Goal: Task Accomplishment & Management: Use online tool/utility

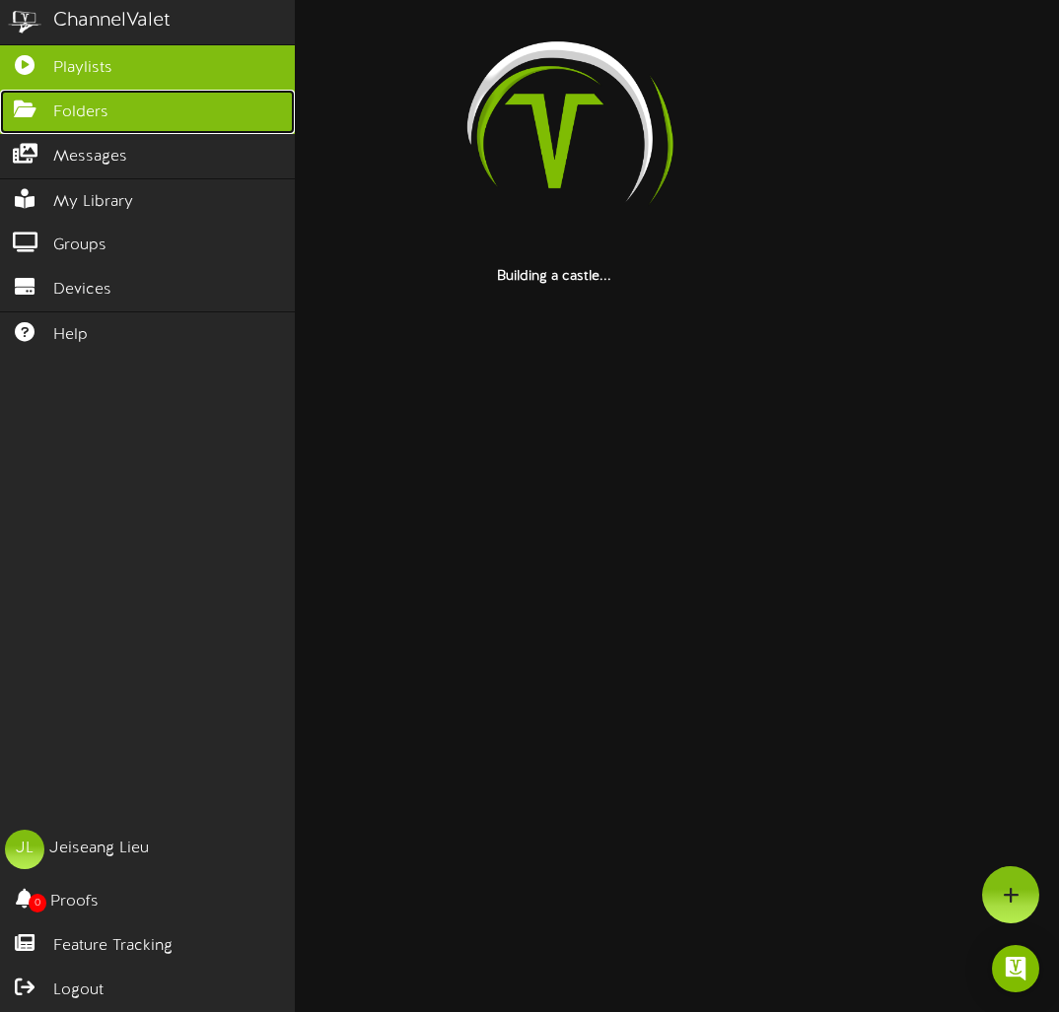
click at [31, 114] on icon at bounding box center [24, 107] width 49 height 15
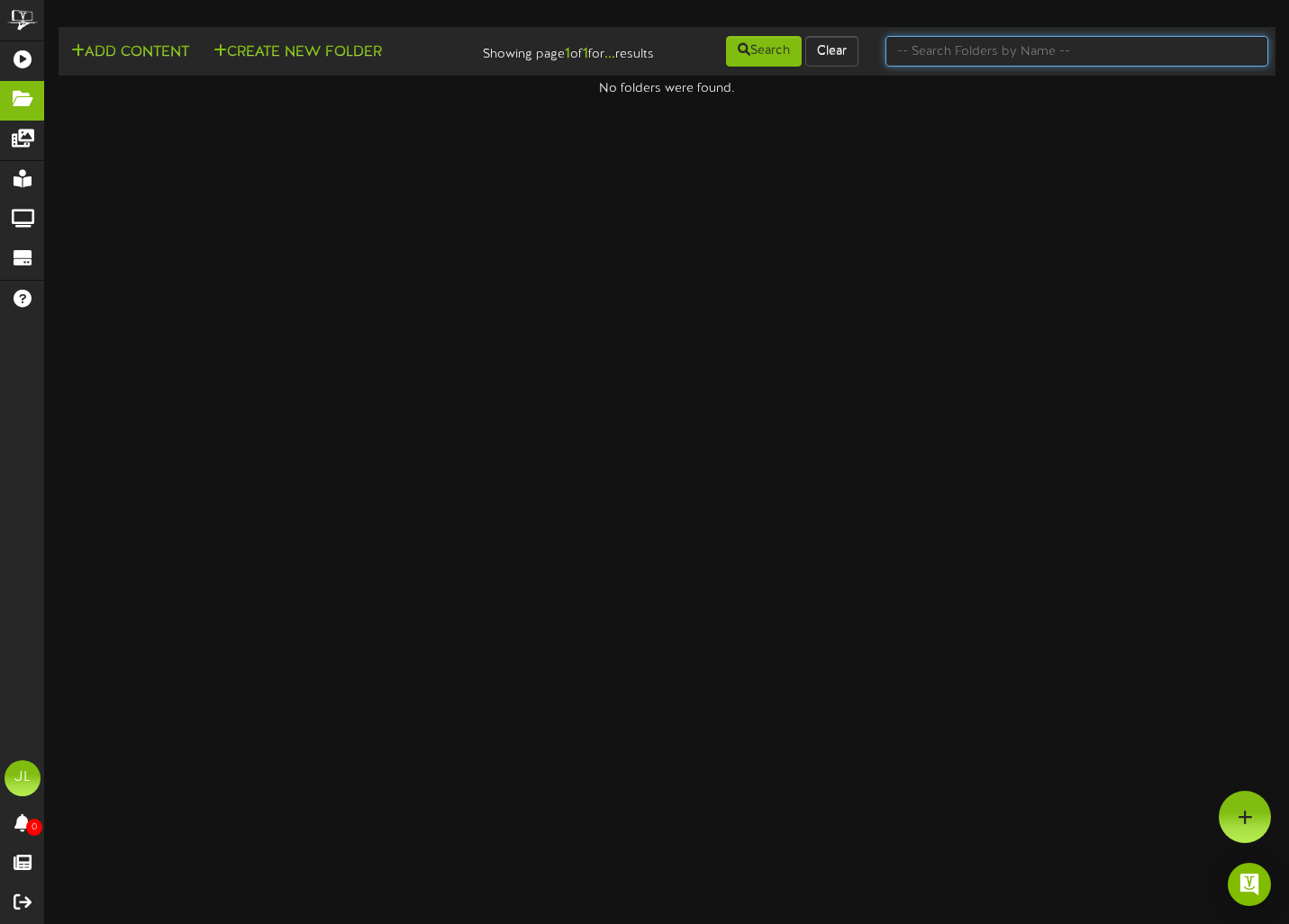
click at [949, 58] on input "text" at bounding box center [1076, 51] width 383 height 31
type input "special"
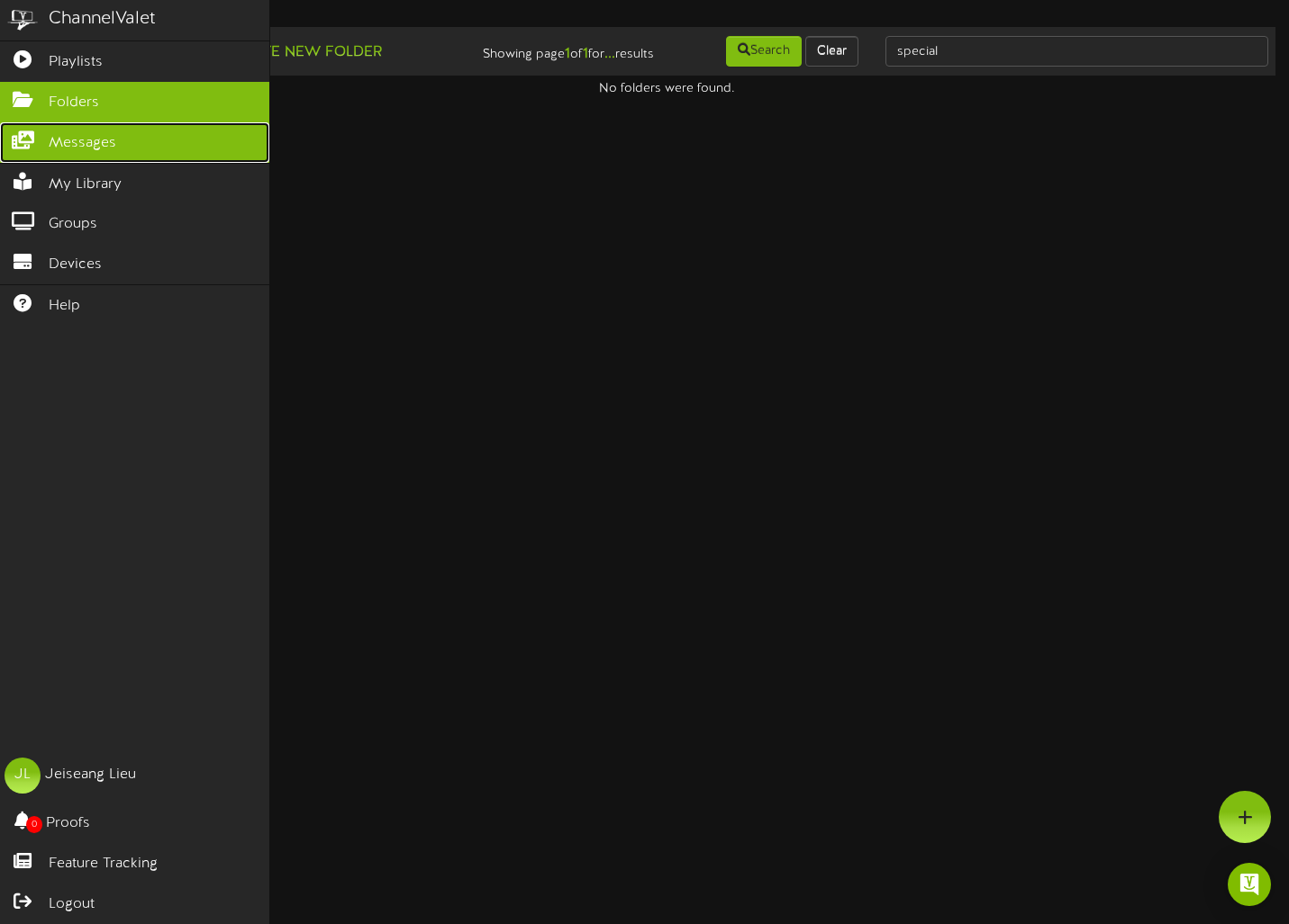
click at [100, 156] on link "Messages" at bounding box center [134, 142] width 269 height 40
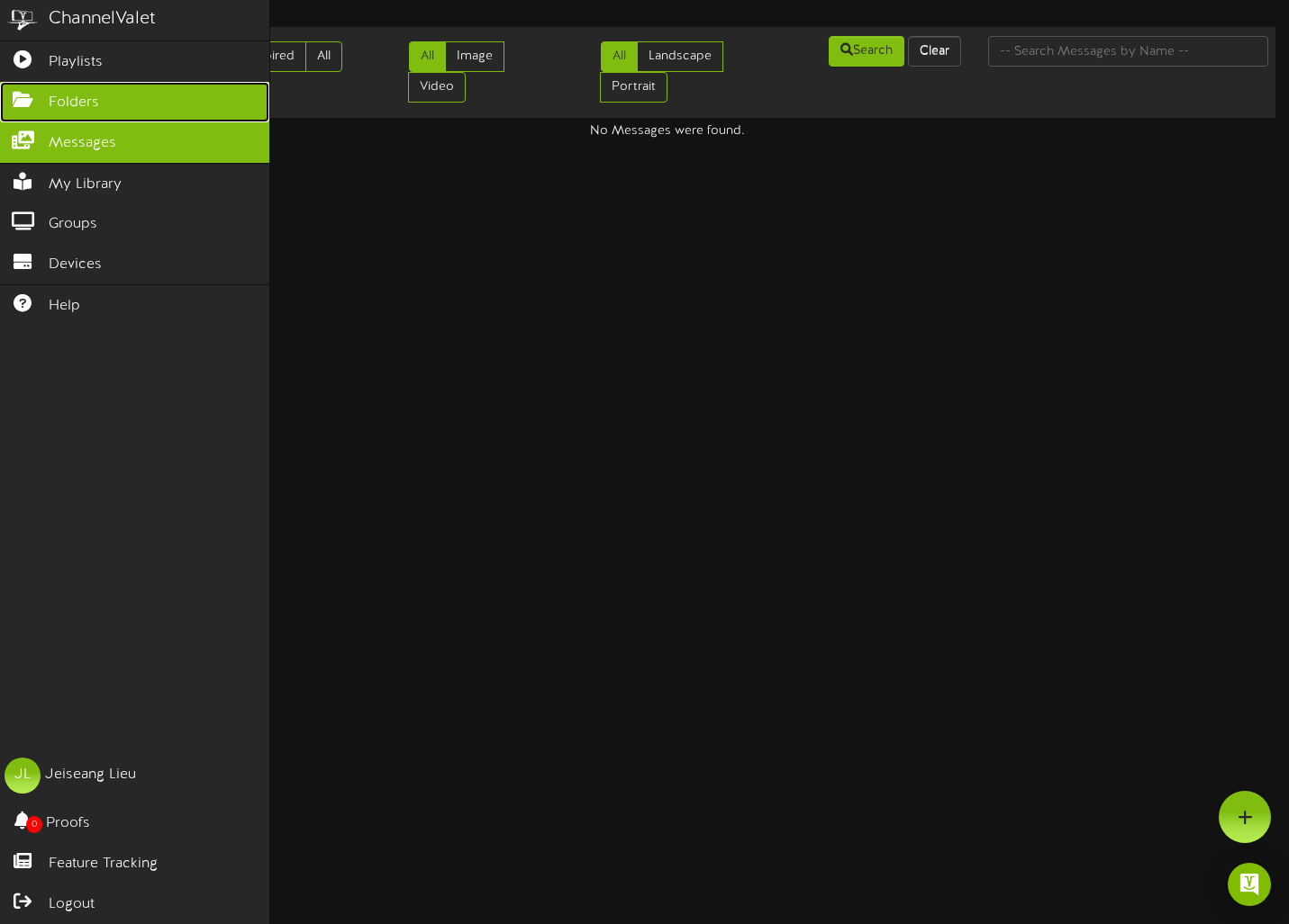
click at [100, 95] on link "Folders" at bounding box center [134, 102] width 269 height 40
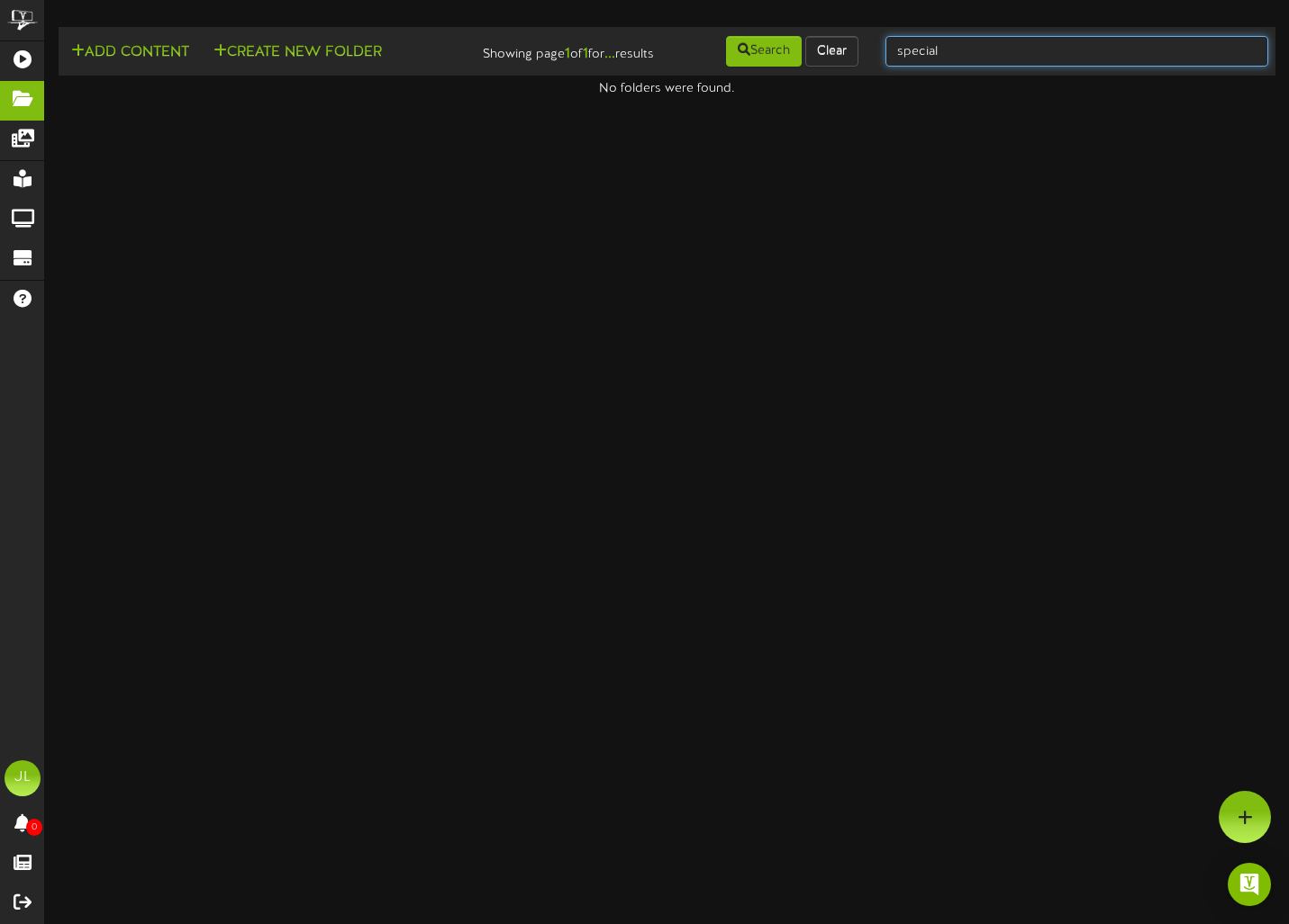
click at [946, 47] on input "special" at bounding box center [1076, 51] width 383 height 31
click at [872, 46] on div "special" at bounding box center [1076, 50] width 410 height 34
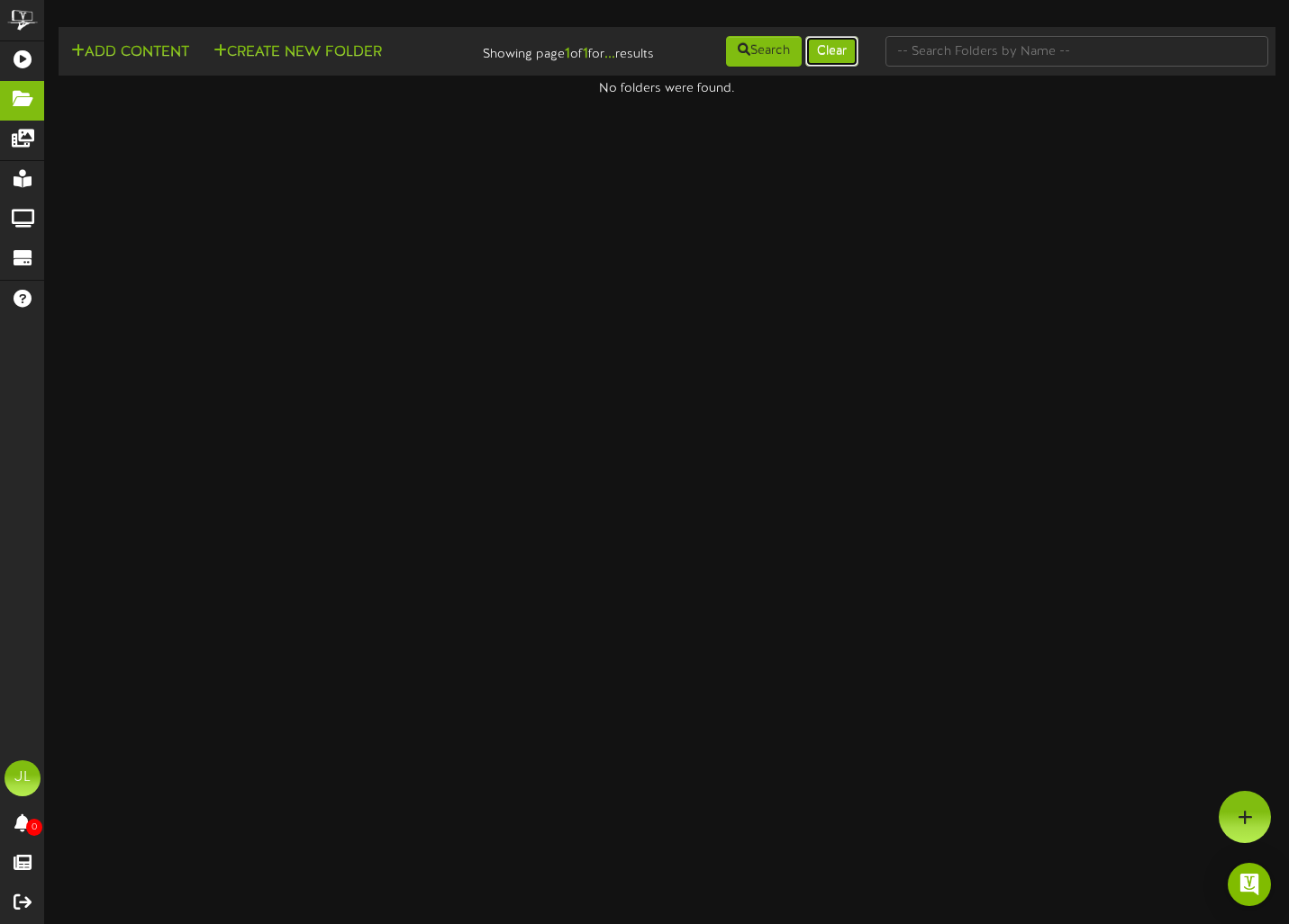
click at [835, 47] on button "Clear" at bounding box center [831, 51] width 53 height 31
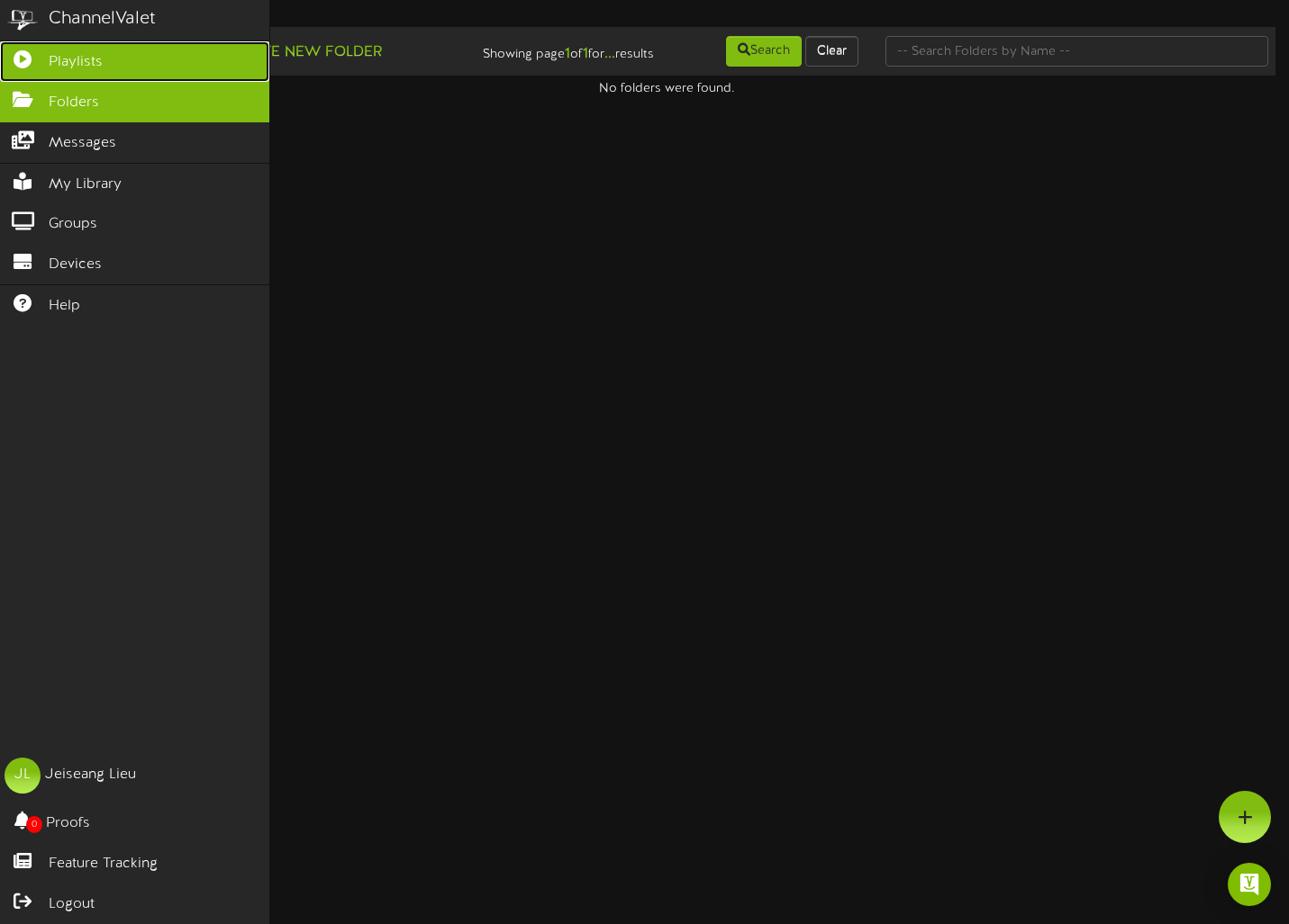
click at [23, 57] on icon at bounding box center [22, 57] width 45 height 14
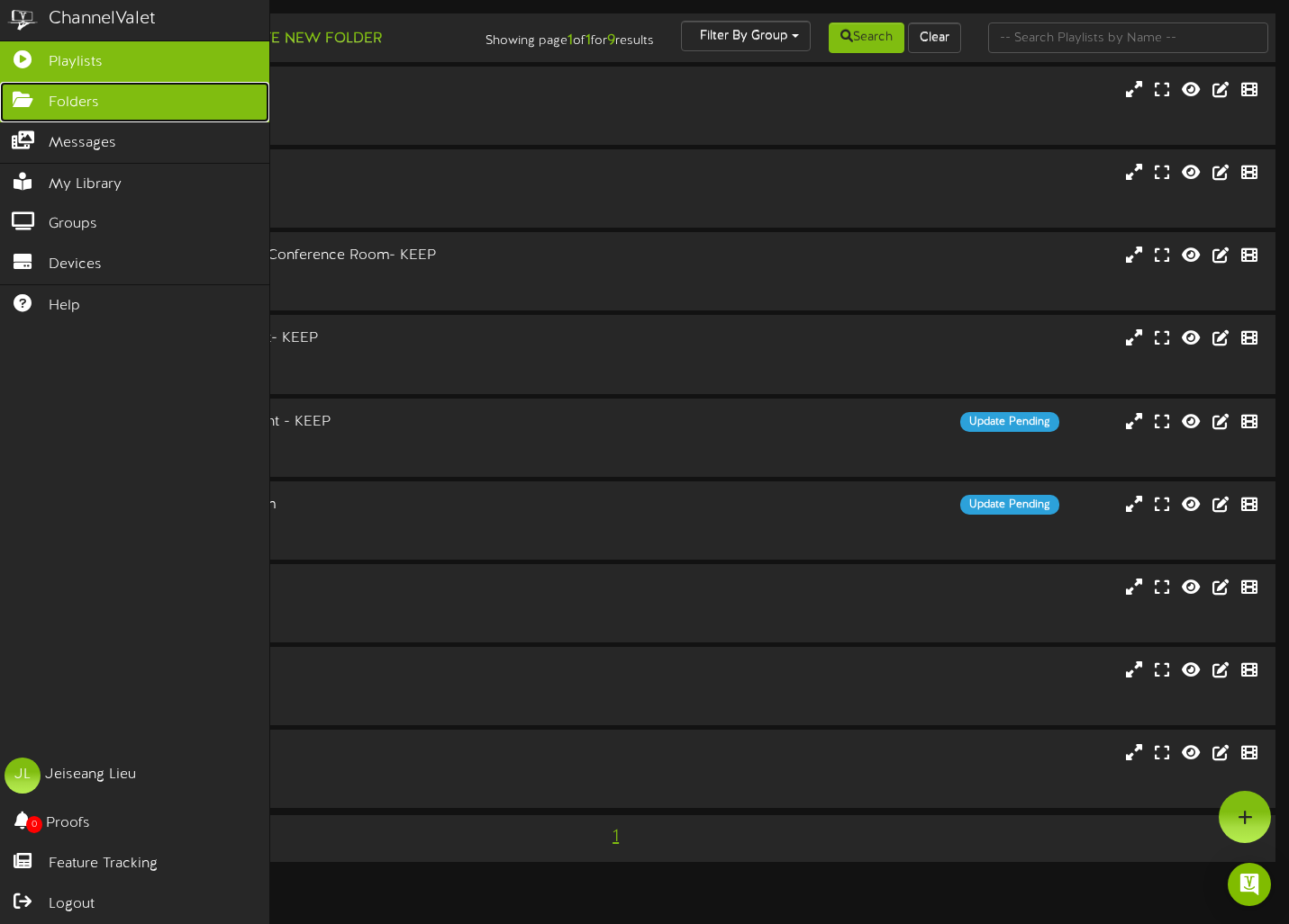
click at [16, 100] on icon at bounding box center [22, 98] width 45 height 14
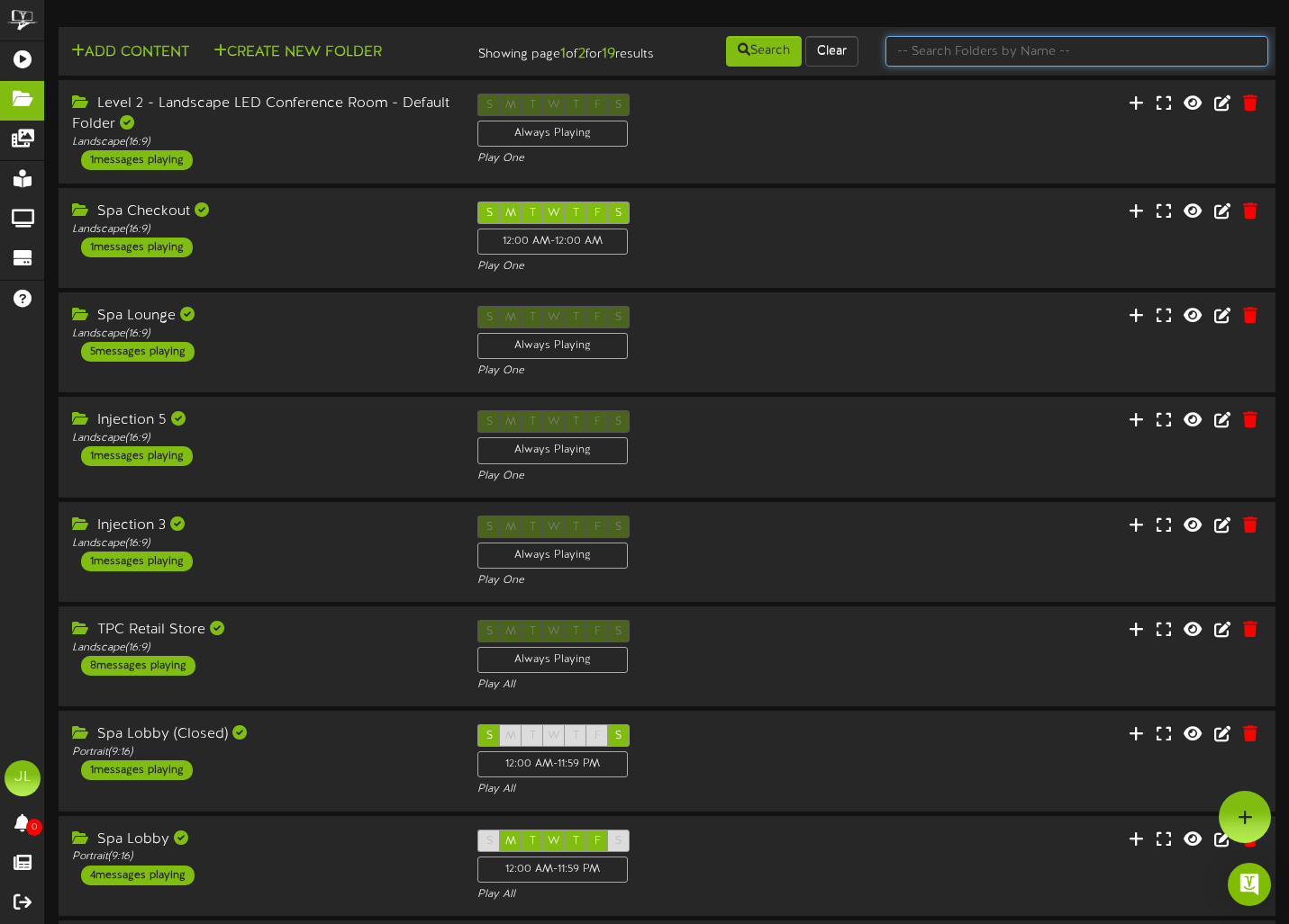
click at [954, 56] on input "text" at bounding box center [1076, 51] width 383 height 31
type input "special"
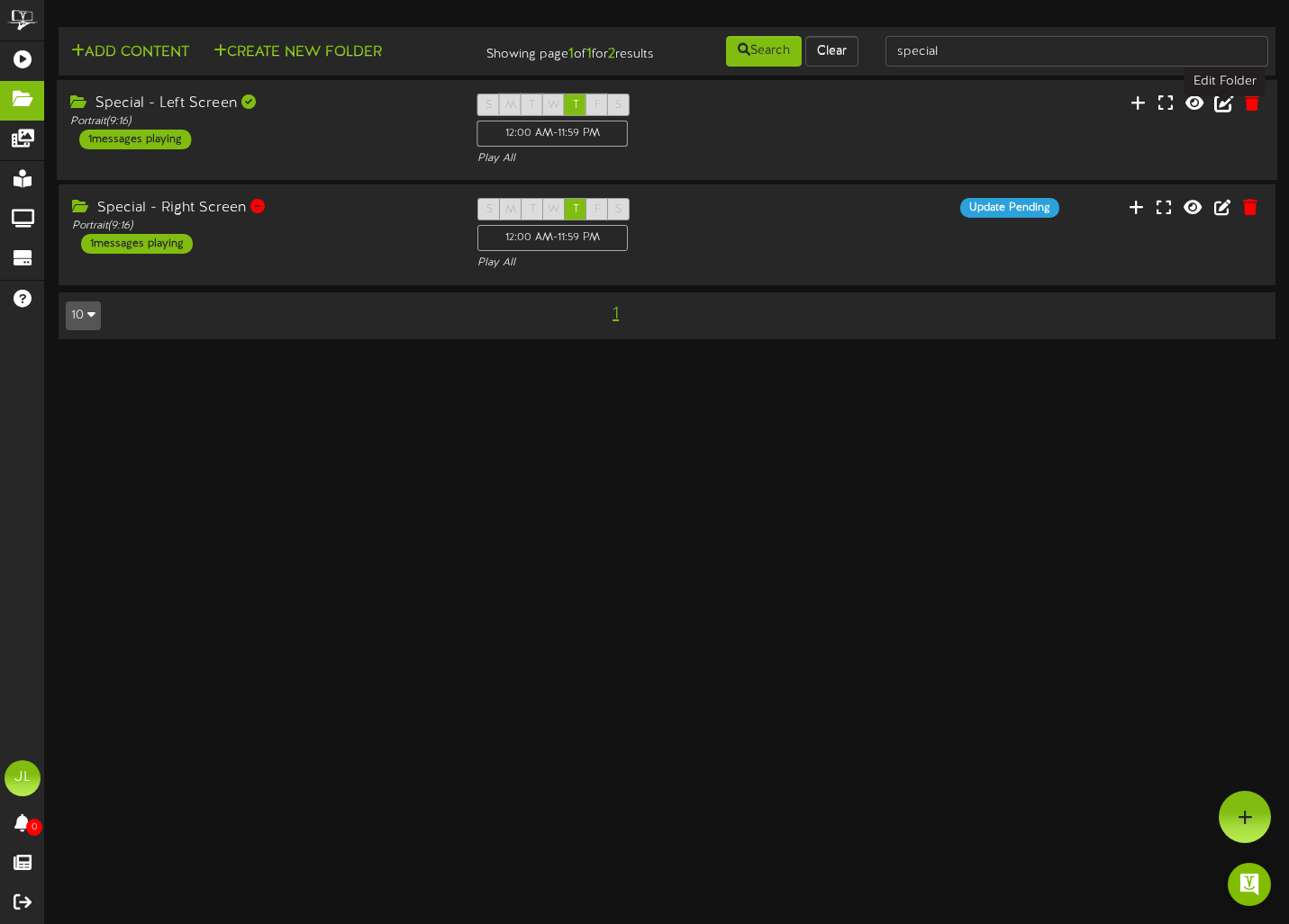
click at [967, 112] on icon at bounding box center [1224, 103] width 20 height 20
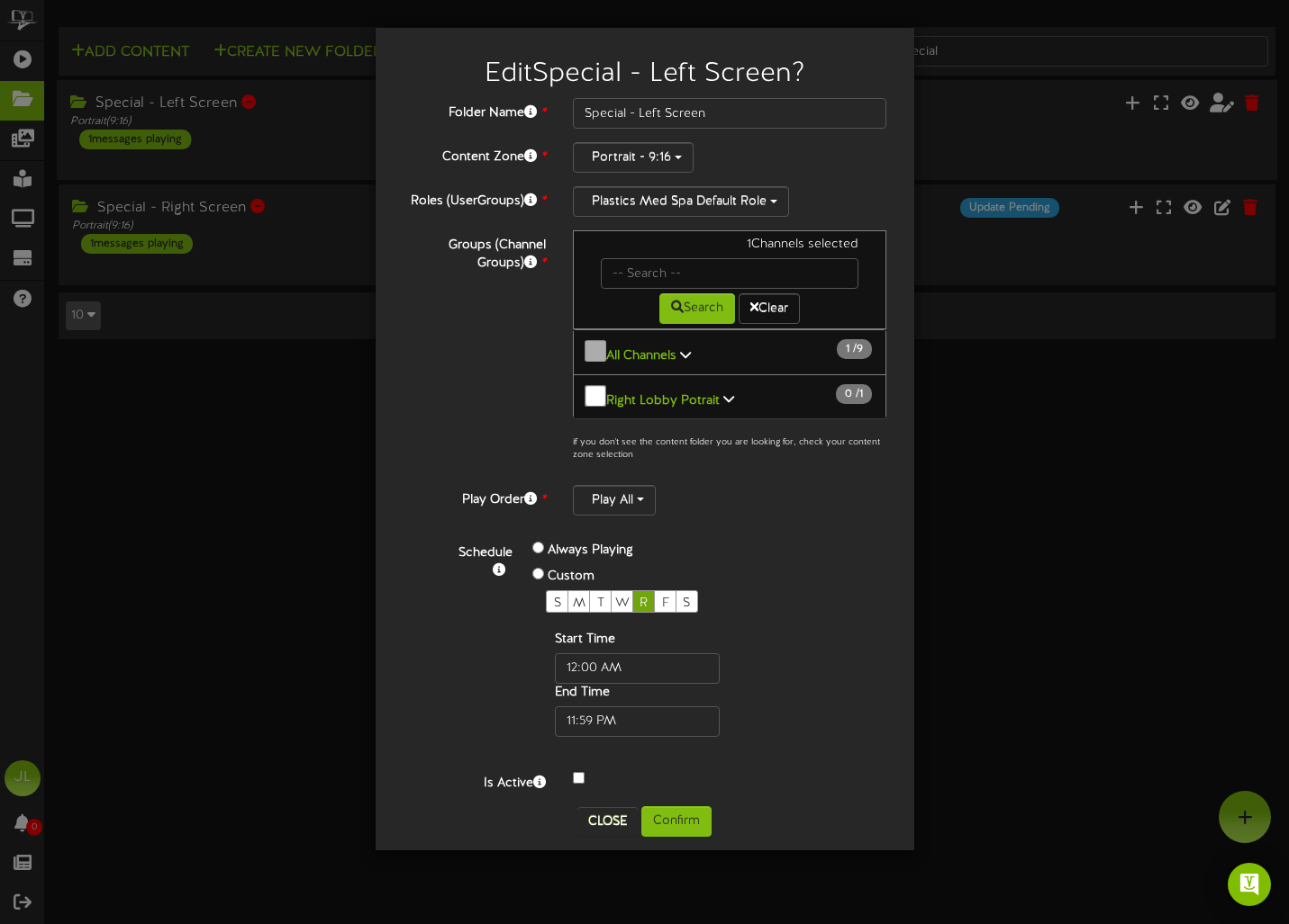
click at [647, 597] on span "R" at bounding box center [643, 604] width 8 height 14
click at [670, 822] on button "Confirm" at bounding box center [676, 822] width 70 height 31
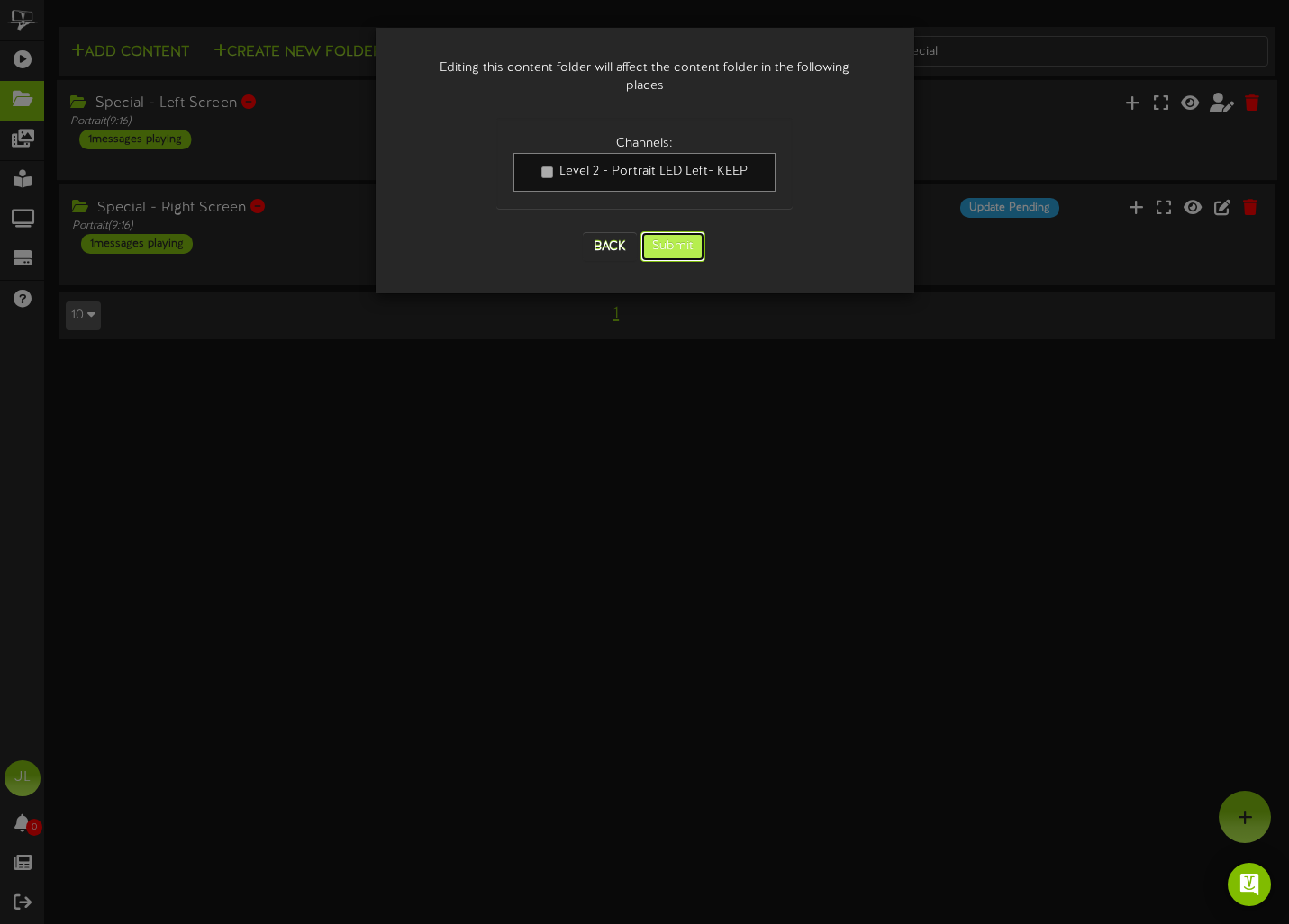
click at [680, 231] on button "Submit" at bounding box center [672, 247] width 65 height 31
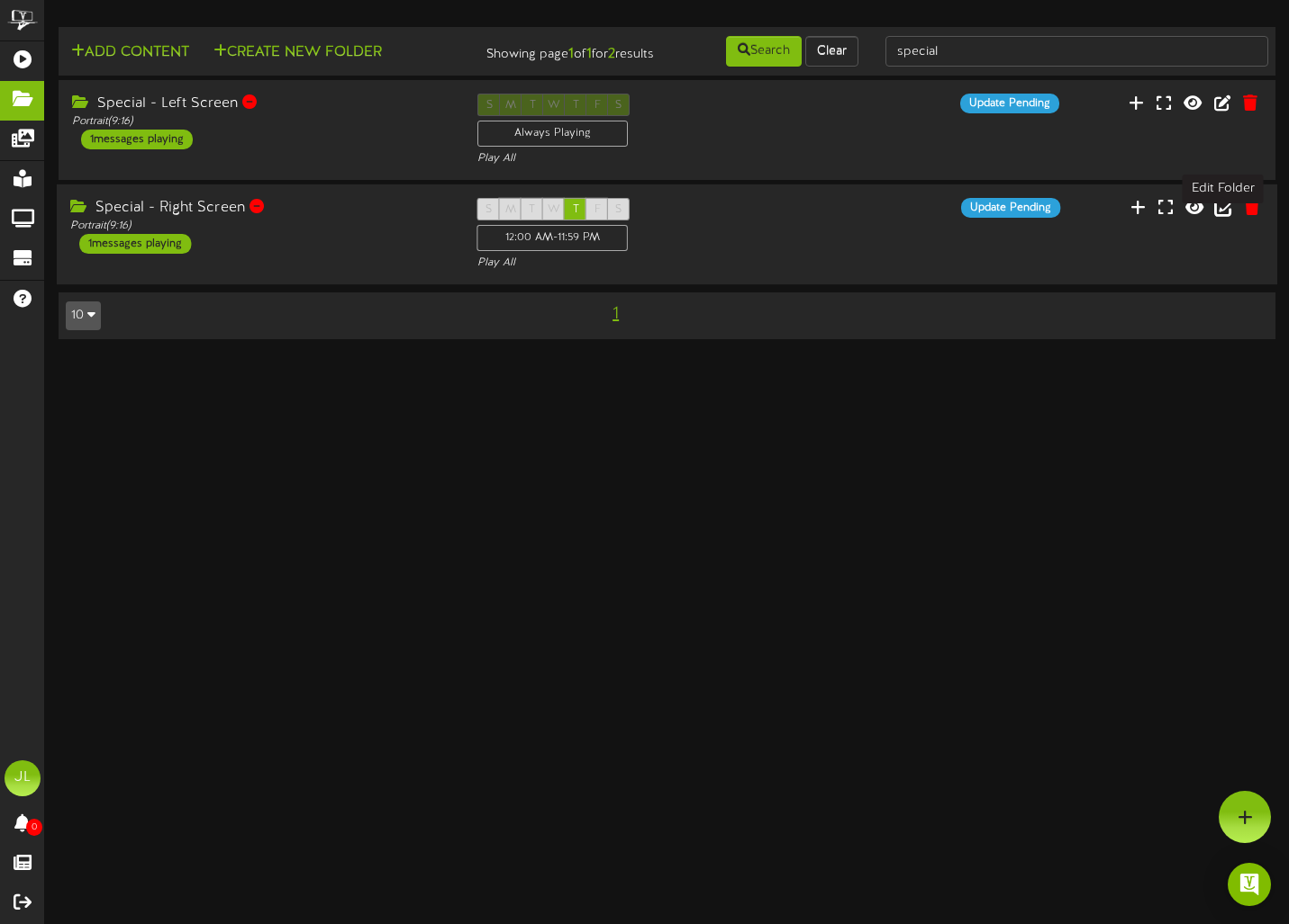
click at [967, 217] on icon at bounding box center [1224, 207] width 20 height 20
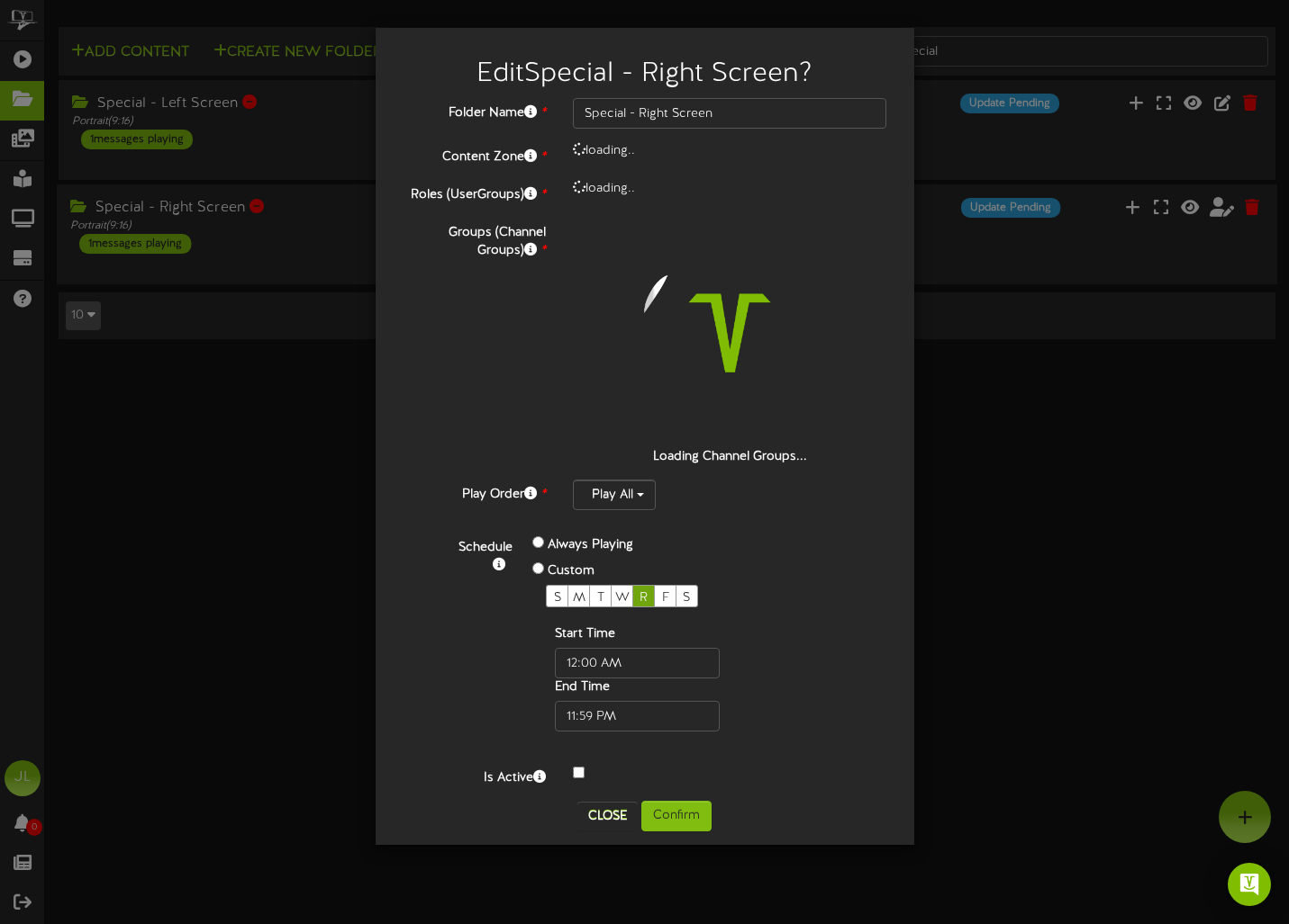
click at [643, 590] on div "R" at bounding box center [643, 596] width 23 height 23
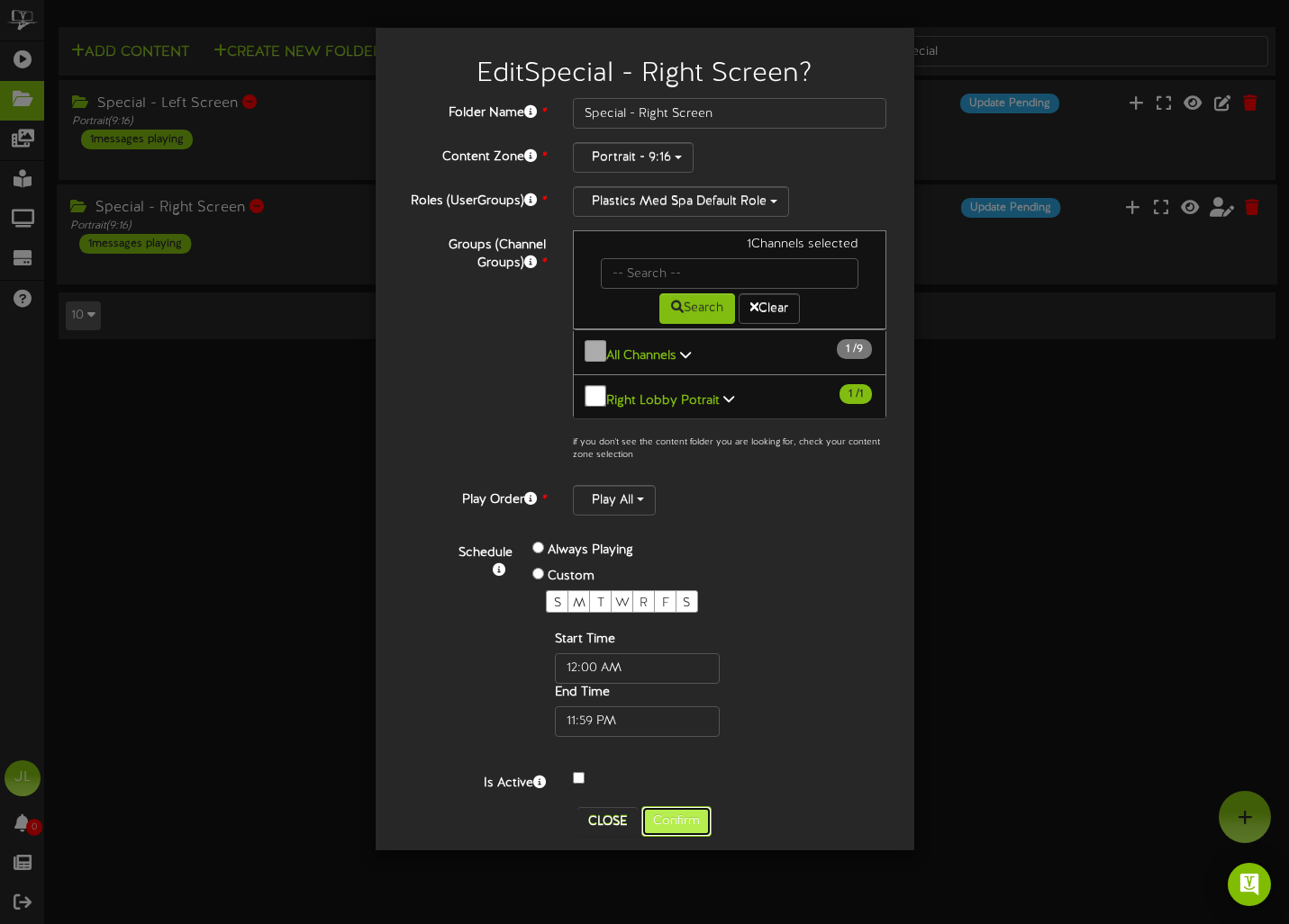
click at [667, 812] on button "Confirm" at bounding box center [676, 822] width 70 height 31
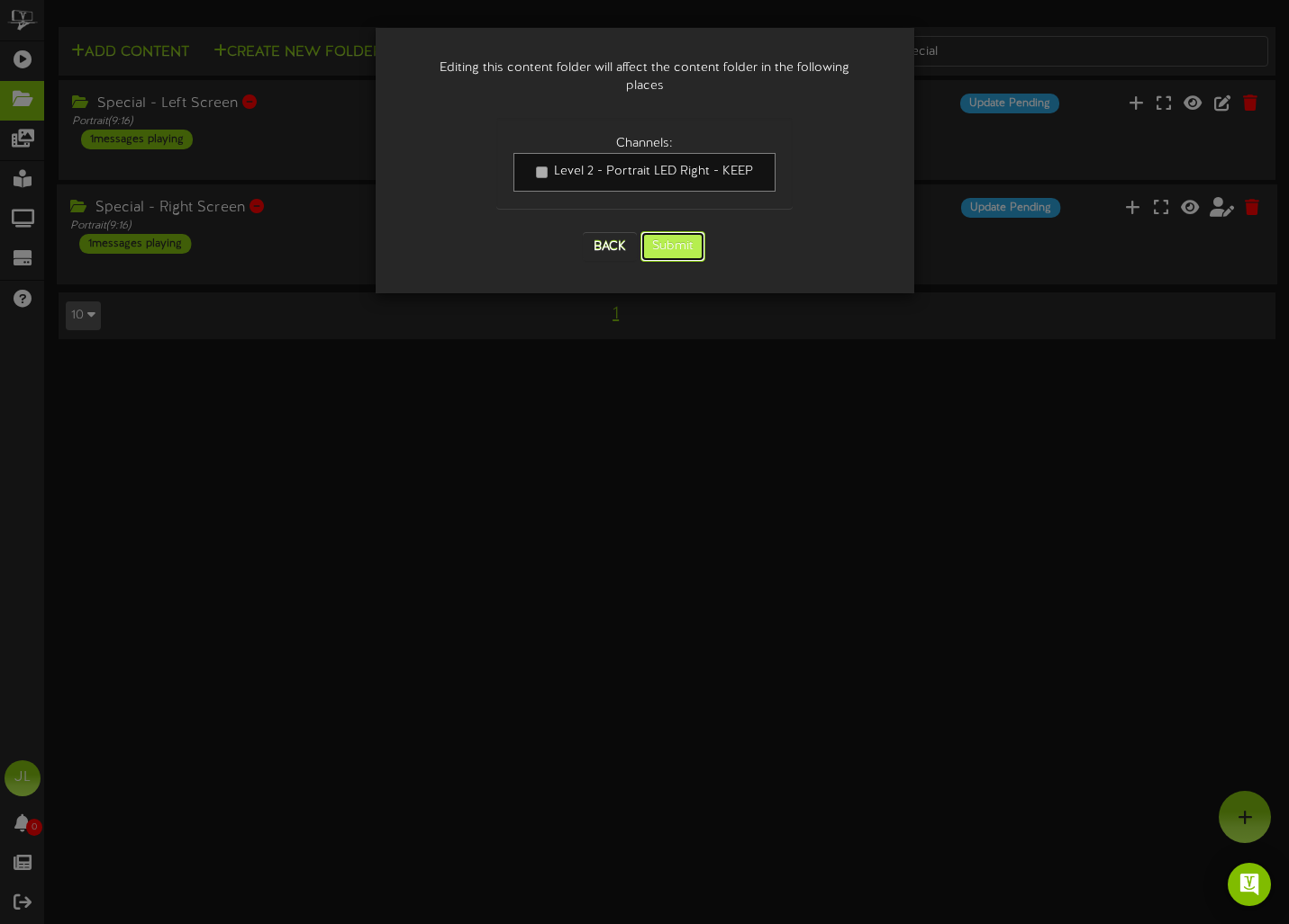
click at [685, 231] on button "Submit" at bounding box center [672, 247] width 65 height 31
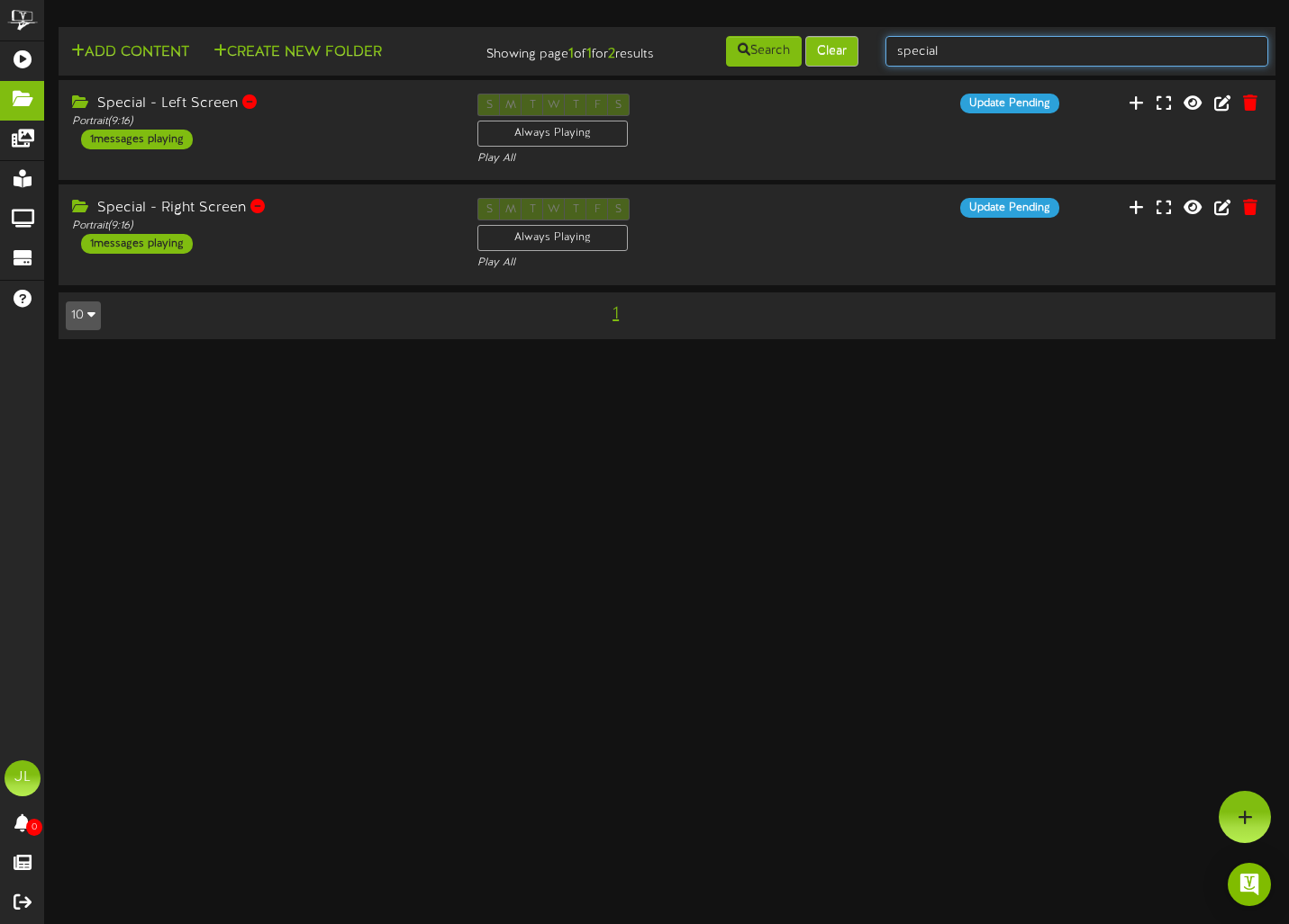
drag, startPoint x: 941, startPoint y: 50, endPoint x: 820, endPoint y: 40, distance: 121.4
click at [820, 40] on div "Add Content Create New Folder Showing page 1 of 1 for 2 results Search Clear sp…" at bounding box center [667, 50] width 1230 height 34
type input "c"
type input "thursday"
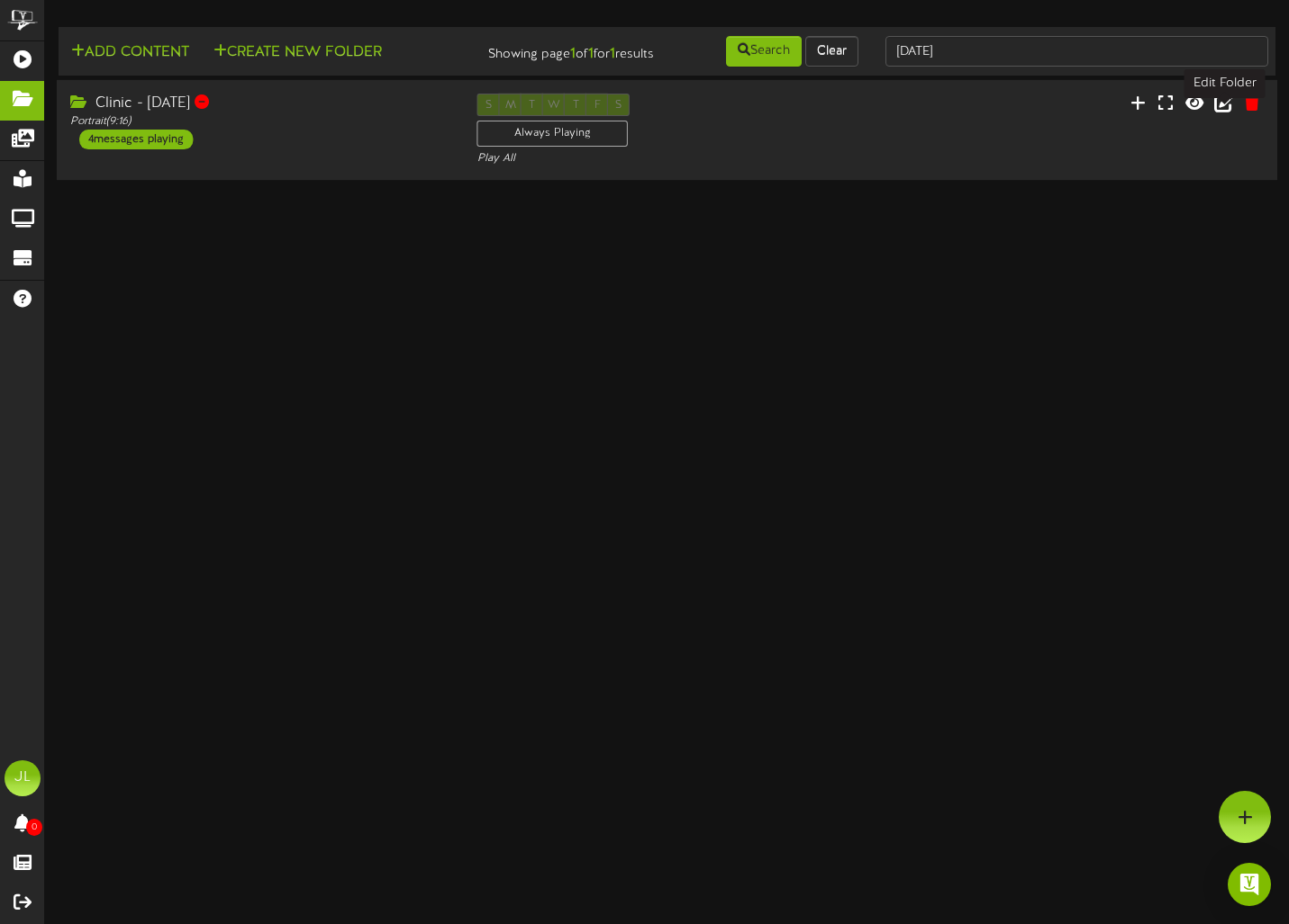
click at [967, 112] on icon at bounding box center [1224, 103] width 20 height 20
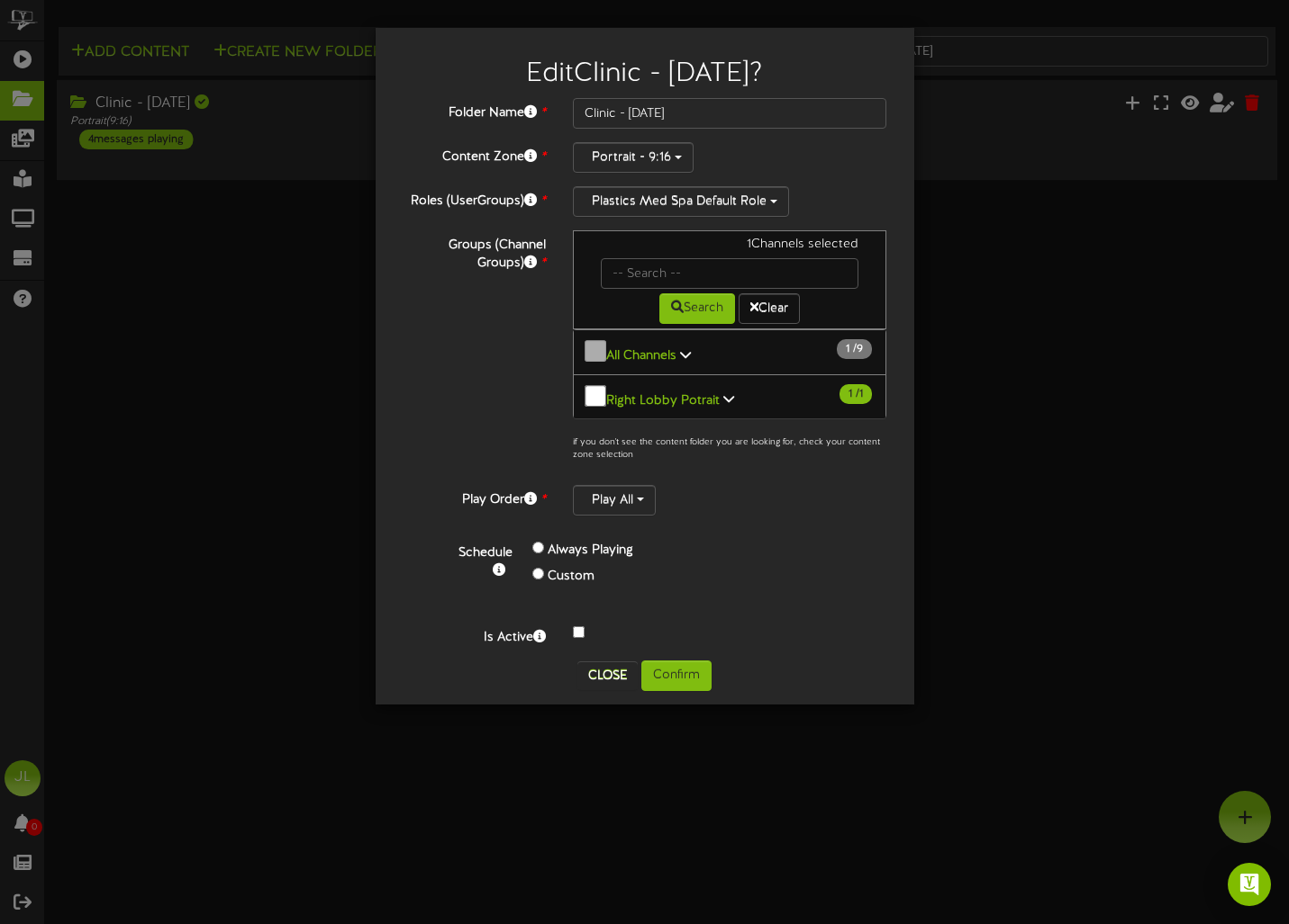
click at [543, 565] on div "Custom" at bounding box center [652, 577] width 240 height 26
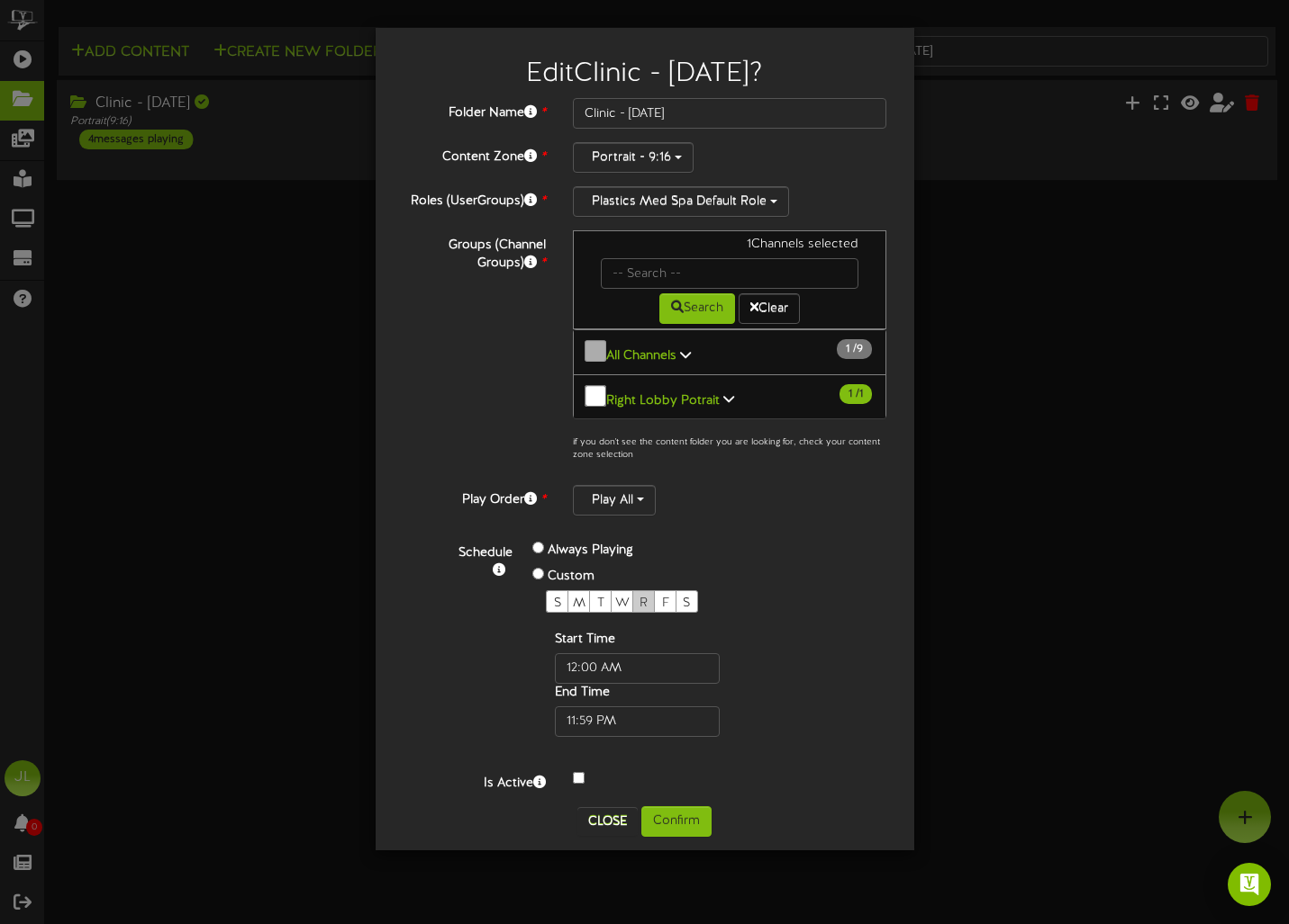
click at [636, 594] on div "R" at bounding box center [643, 602] width 23 height 23
click at [693, 808] on button "Confirm" at bounding box center [676, 822] width 70 height 31
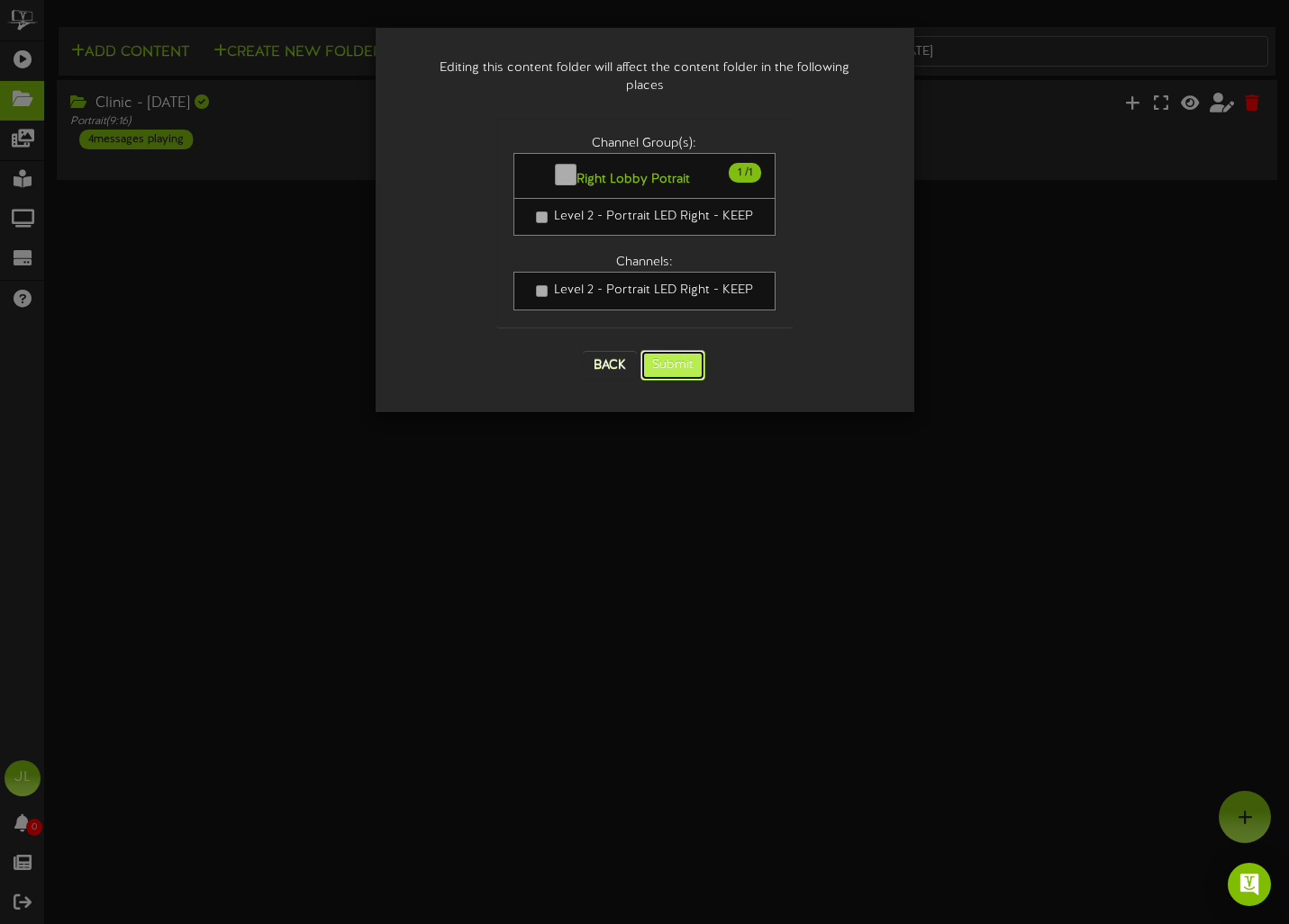
click at [667, 351] on button "Submit" at bounding box center [672, 365] width 65 height 31
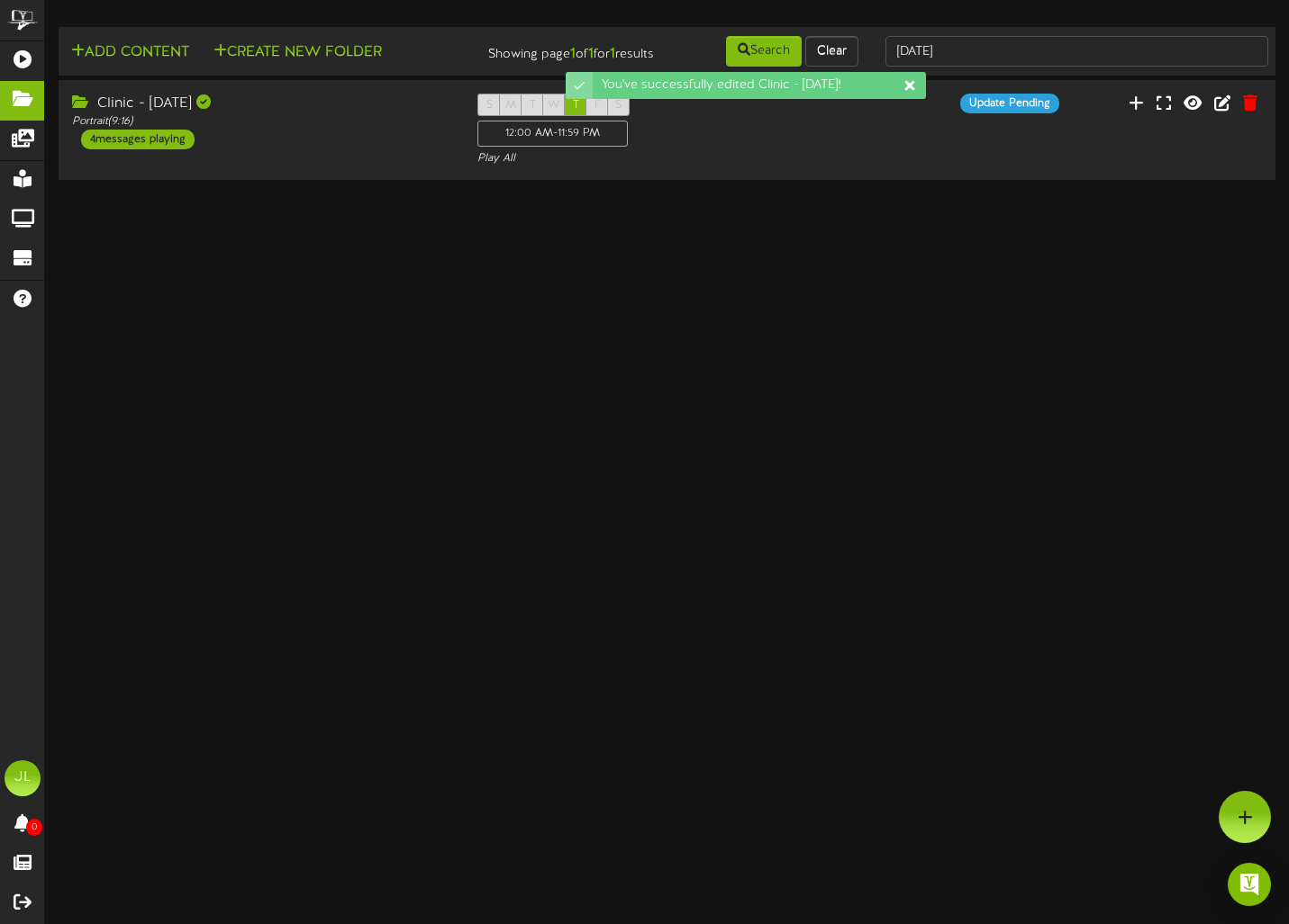
click at [914, 90] on icon at bounding box center [910, 86] width 15 height 15
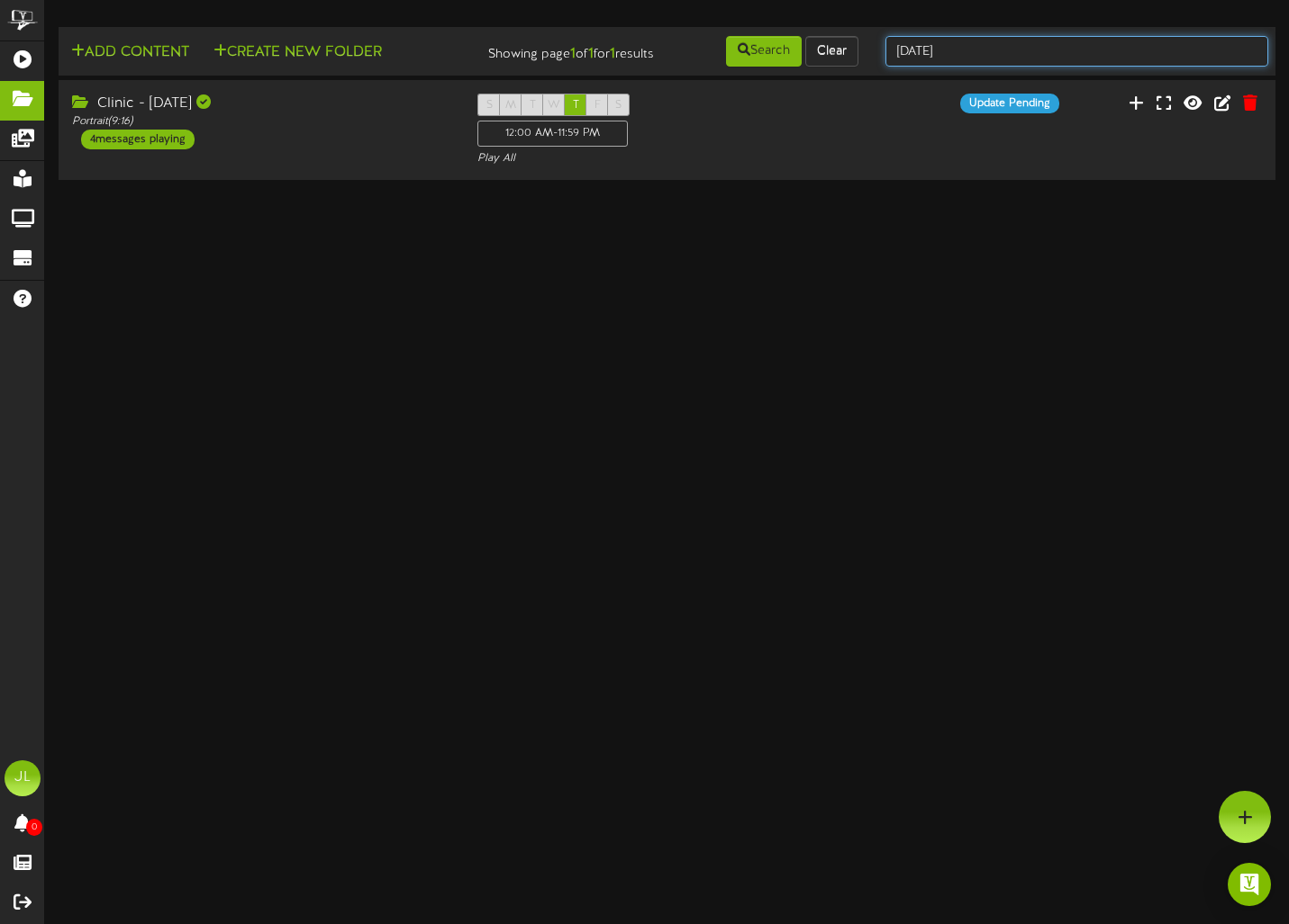
drag, startPoint x: 973, startPoint y: 50, endPoint x: 888, endPoint y: 55, distance: 85.1
click at [888, 55] on input "thursday" at bounding box center [1076, 51] width 383 height 31
type input "\"
type input "monday"
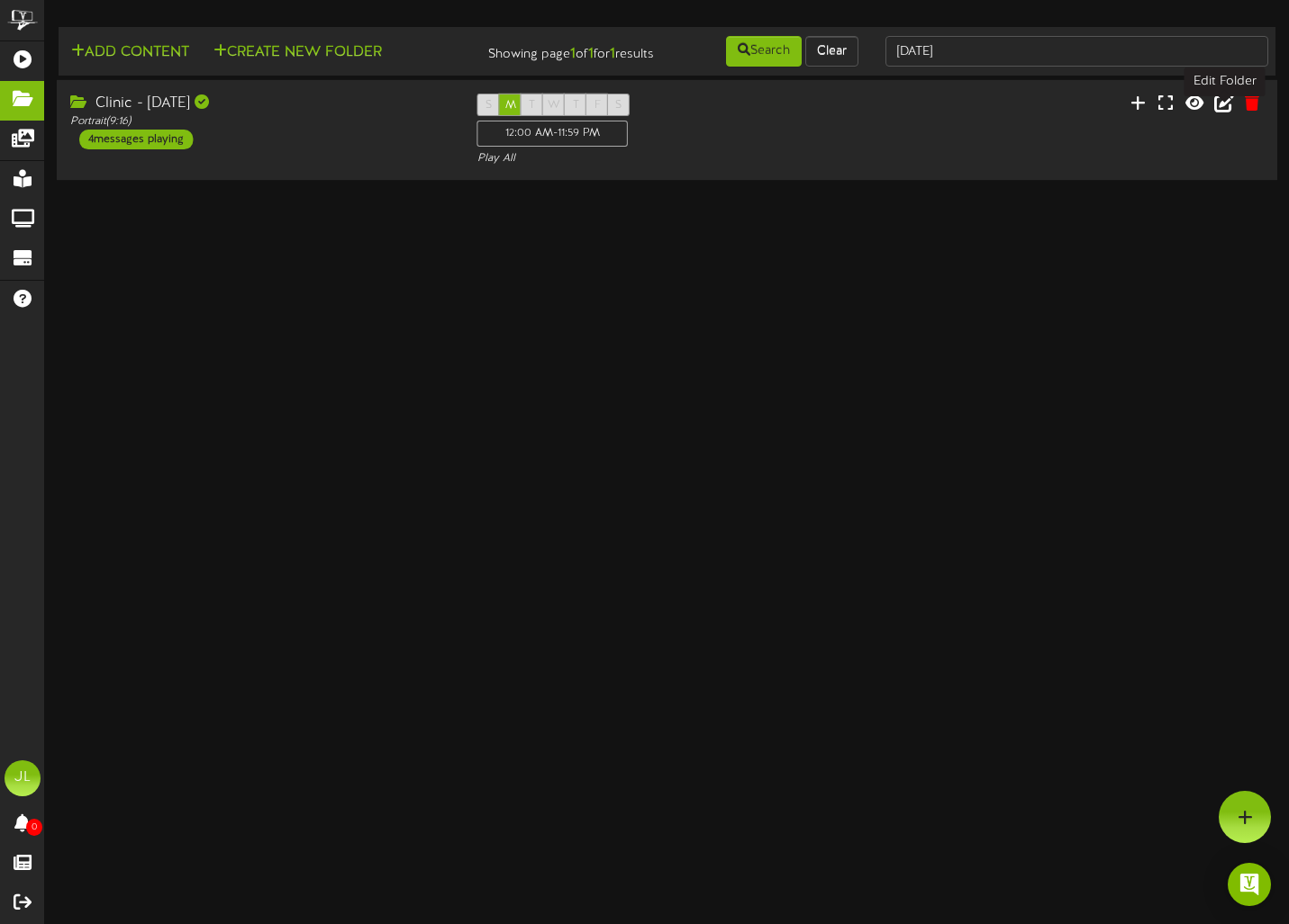
click at [967, 112] on icon at bounding box center [1224, 103] width 20 height 20
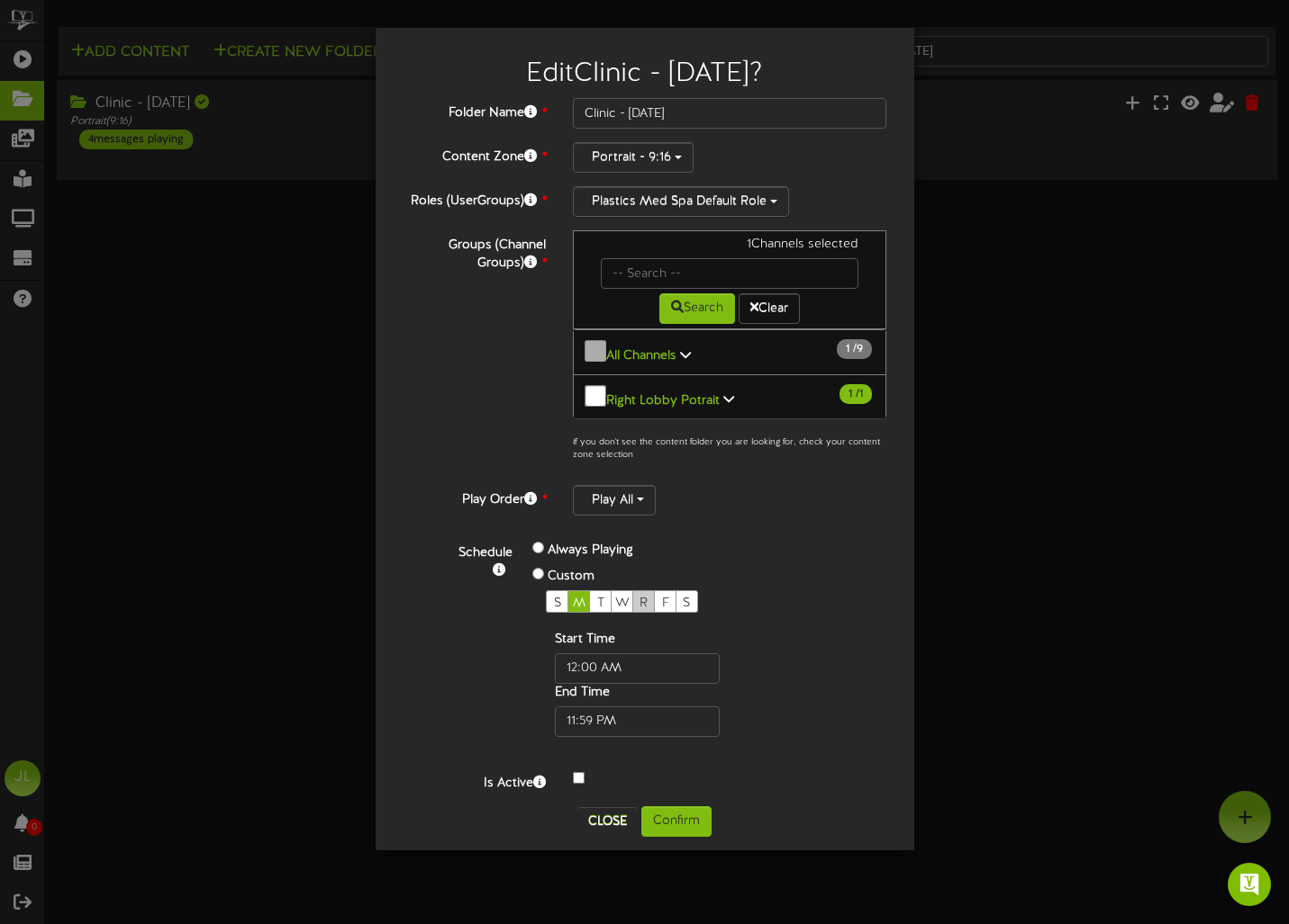
click at [648, 597] on span "R" at bounding box center [643, 604] width 8 height 14
click at [696, 815] on button "Confirm" at bounding box center [676, 822] width 70 height 31
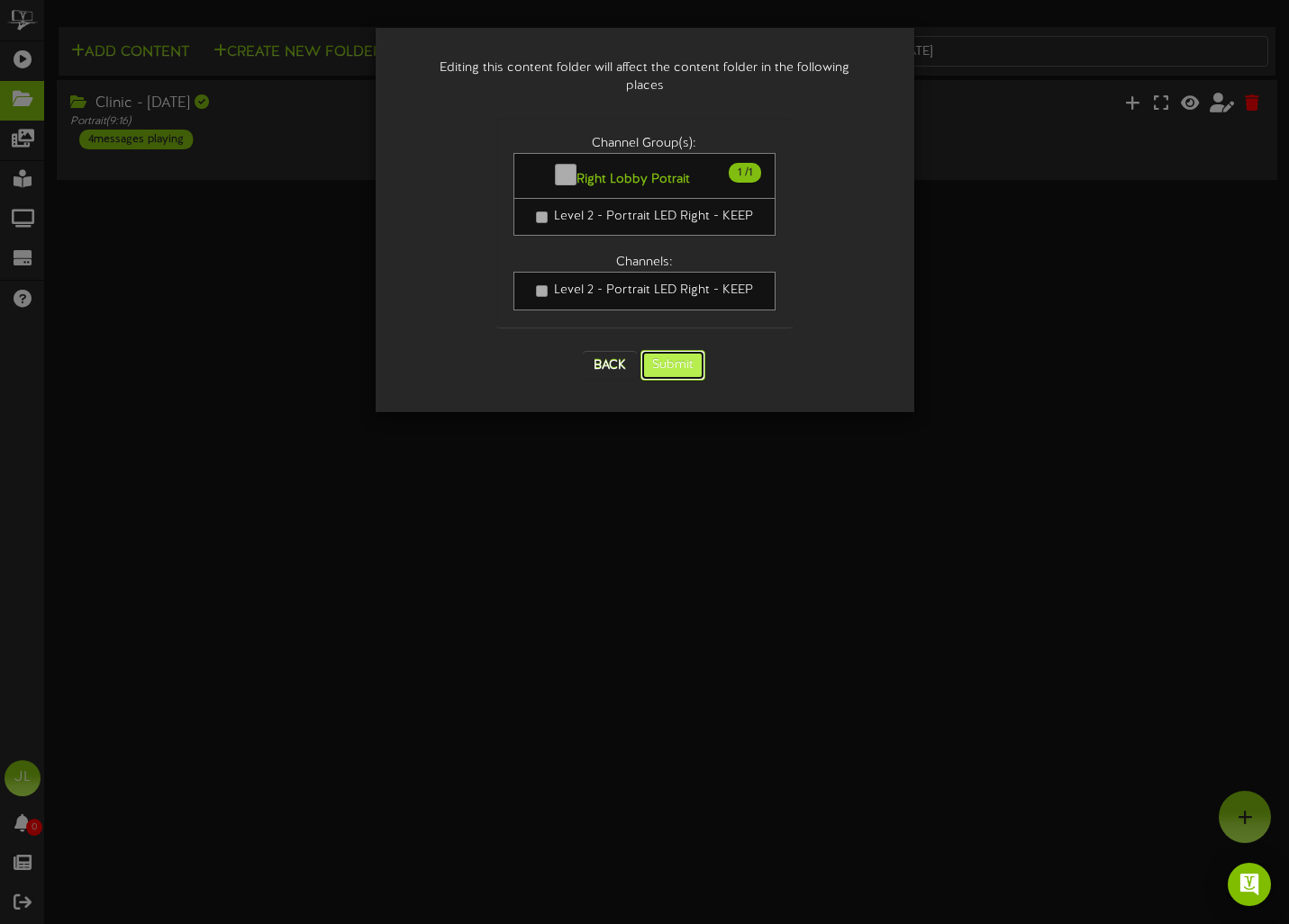
click at [679, 350] on button "Submit" at bounding box center [672, 365] width 65 height 31
